Goal: Transaction & Acquisition: Purchase product/service

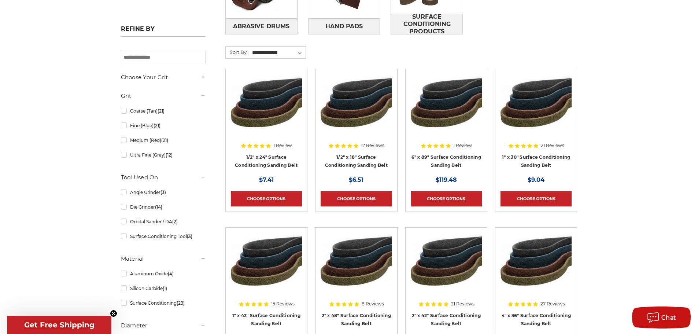
scroll to position [183, 0]
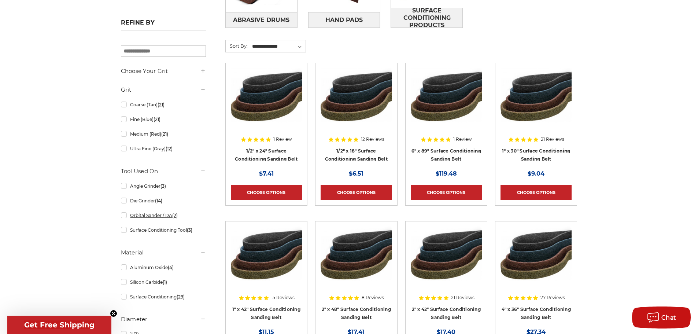
click at [123, 217] on link "Orbital Sander / DA (2)" at bounding box center [163, 215] width 85 height 13
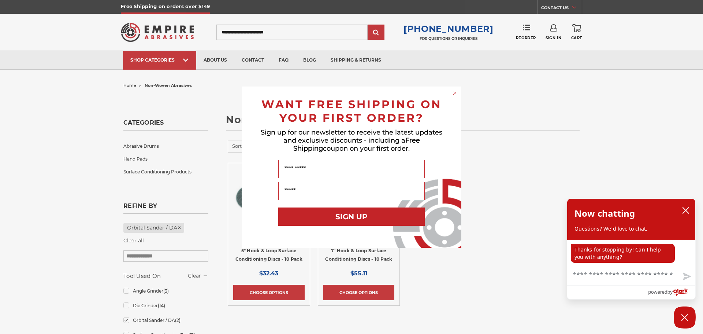
click at [358, 291] on div "Close dialog WANT FREE SHIPPING ON YOUR FIRST ORDER? Sign up for our newsletter…" at bounding box center [351, 167] width 703 height 334
click at [688, 208] on icon "close chatbox" at bounding box center [686, 210] width 6 height 6
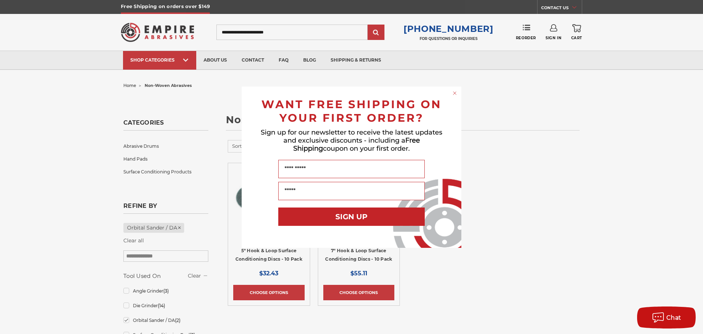
click at [455, 94] on circle "Close dialog" at bounding box center [455, 92] width 7 height 7
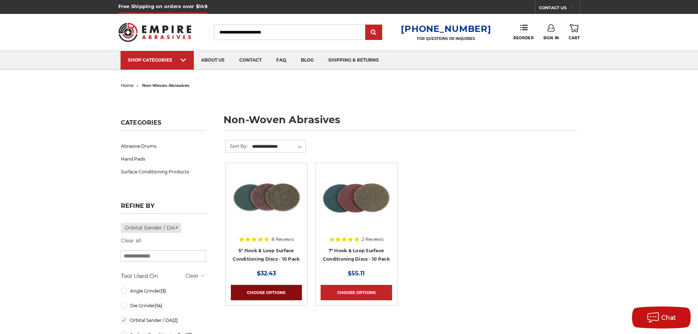
click at [263, 291] on link "Choose Options" at bounding box center [266, 292] width 71 height 15
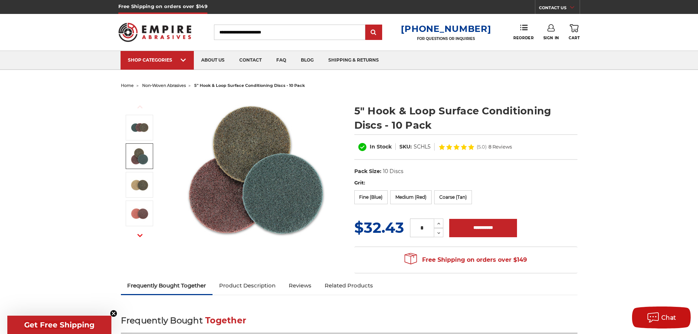
click at [132, 151] on img at bounding box center [139, 156] width 18 height 18
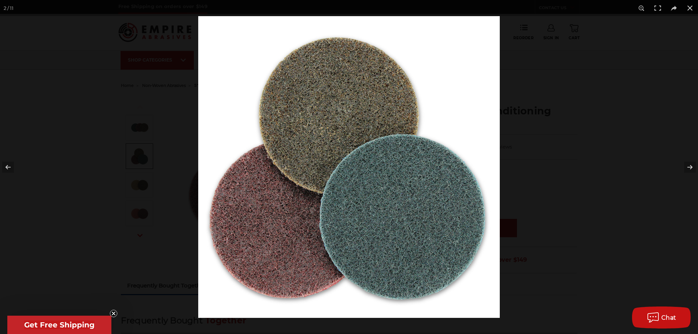
click at [376, 208] on img at bounding box center [349, 167] width 302 height 302
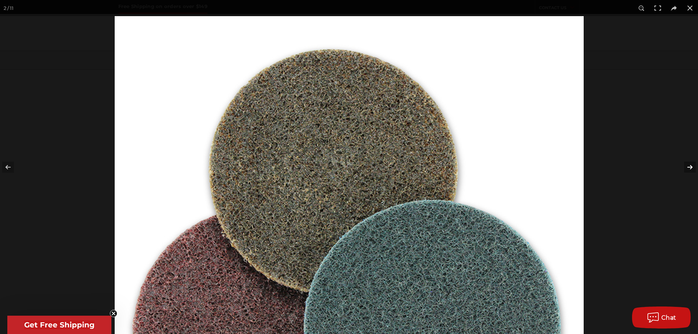
click at [692, 166] on button at bounding box center [685, 167] width 26 height 37
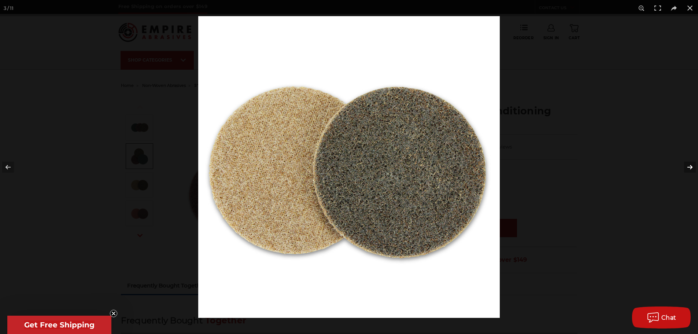
click at [692, 166] on button at bounding box center [685, 167] width 26 height 37
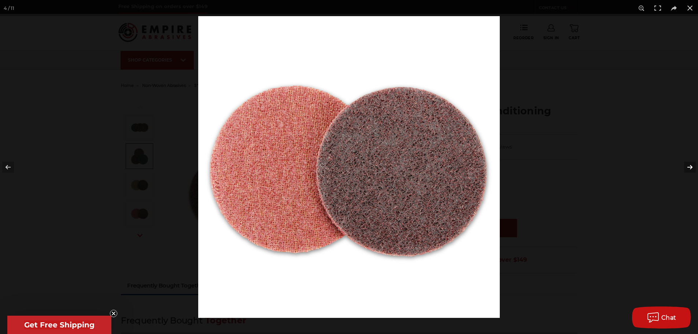
click at [690, 167] on button at bounding box center [685, 167] width 26 height 37
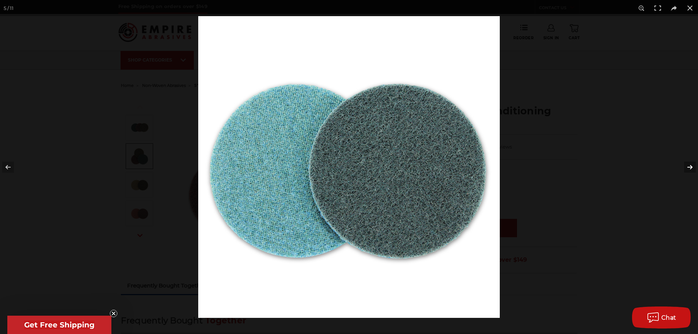
click at [690, 167] on button at bounding box center [685, 167] width 26 height 37
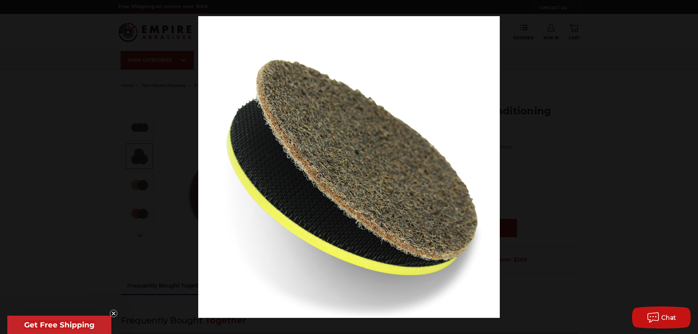
click at [690, 167] on button at bounding box center [685, 167] width 26 height 37
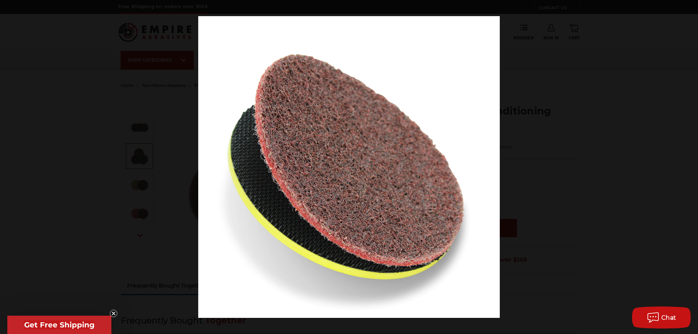
click at [690, 167] on button at bounding box center [685, 167] width 26 height 37
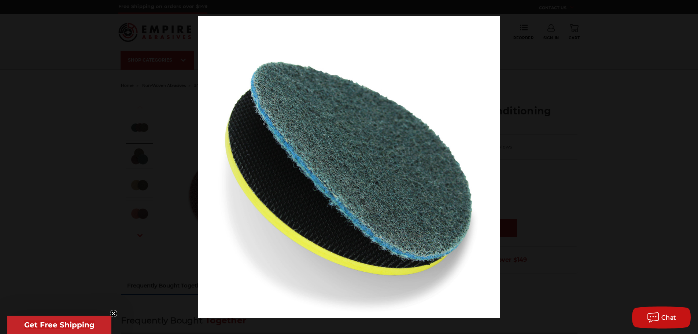
click at [690, 167] on button at bounding box center [685, 167] width 26 height 37
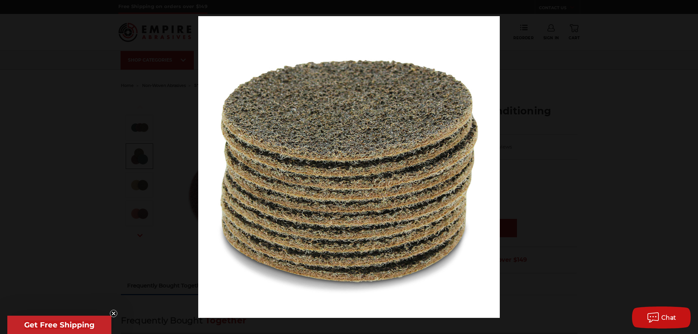
click at [690, 167] on button at bounding box center [685, 167] width 26 height 37
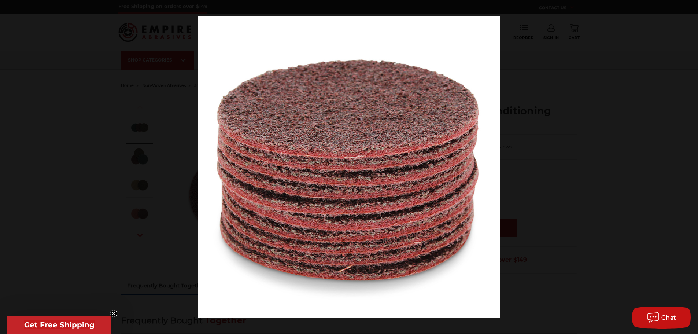
click at [690, 167] on button at bounding box center [685, 167] width 26 height 37
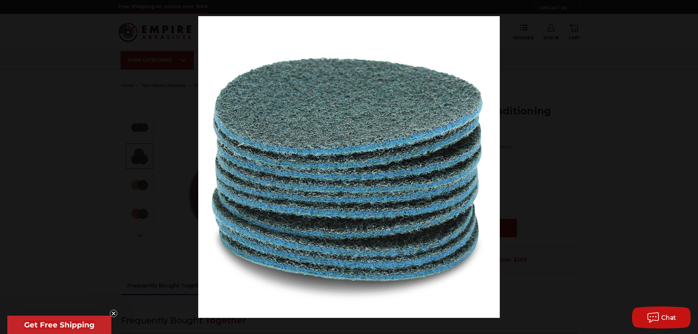
click at [690, 167] on button at bounding box center [685, 167] width 26 height 37
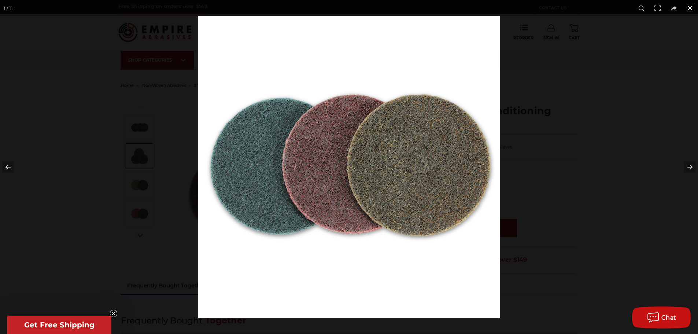
click at [688, 8] on button at bounding box center [690, 8] width 16 height 16
